Goal: Check status: Check status

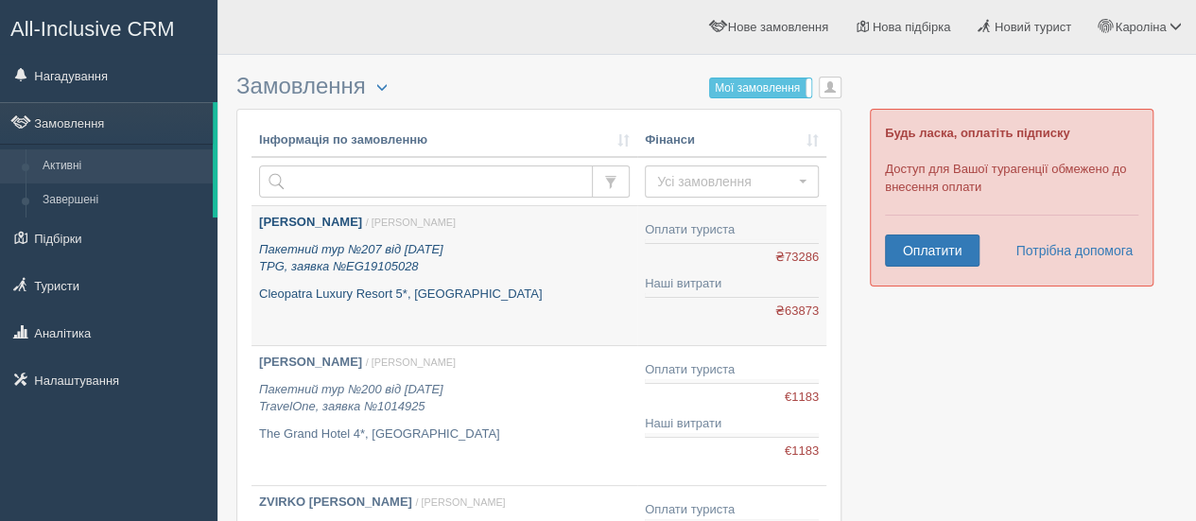
click at [323, 215] on b "[PERSON_NAME]" at bounding box center [310, 222] width 103 height 14
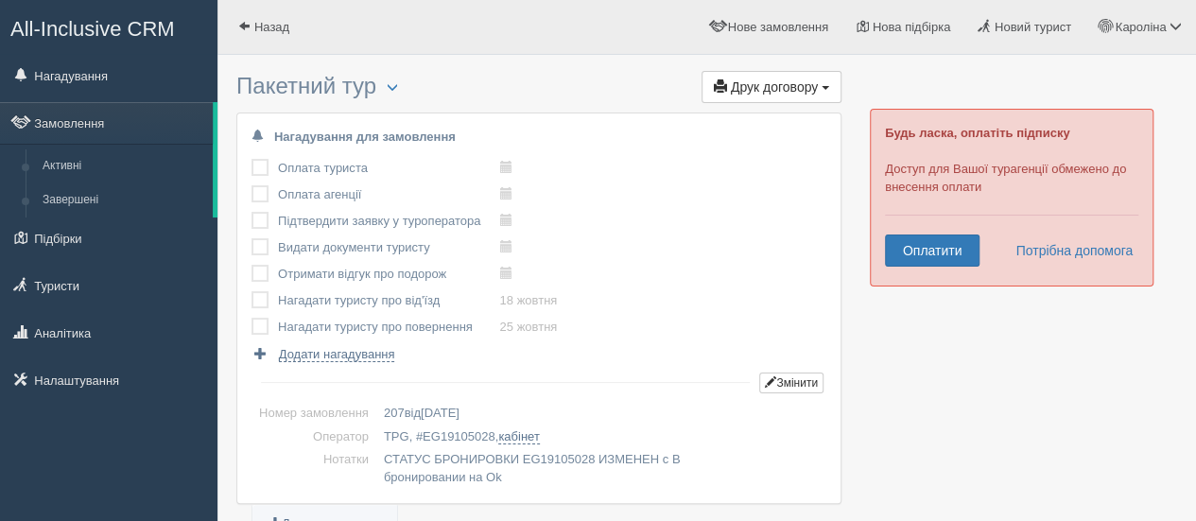
scroll to position [126, 0]
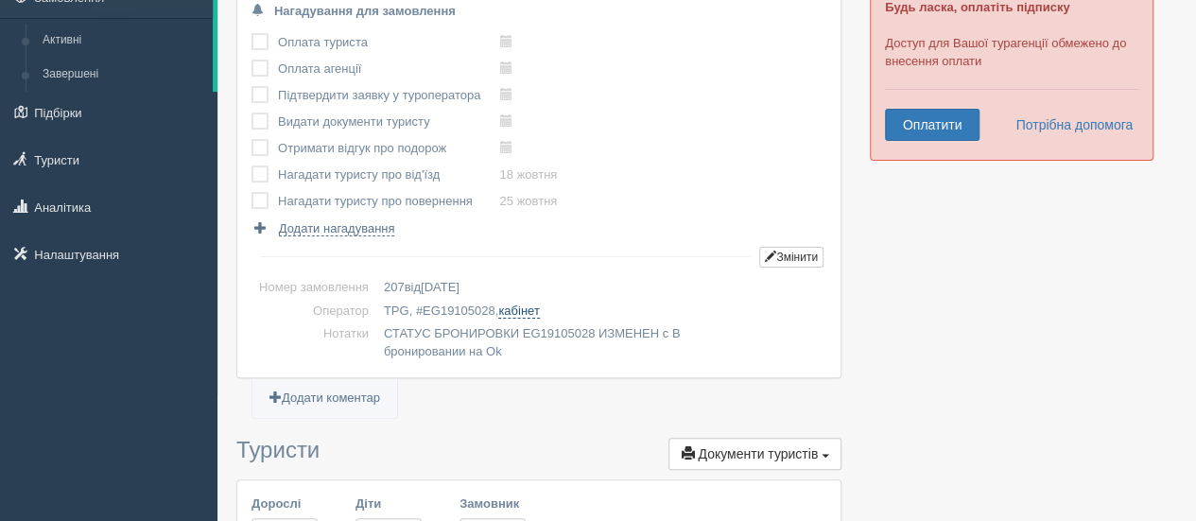
click at [526, 312] on link "кабінет" at bounding box center [518, 311] width 41 height 15
